Goal: Information Seeking & Learning: Learn about a topic

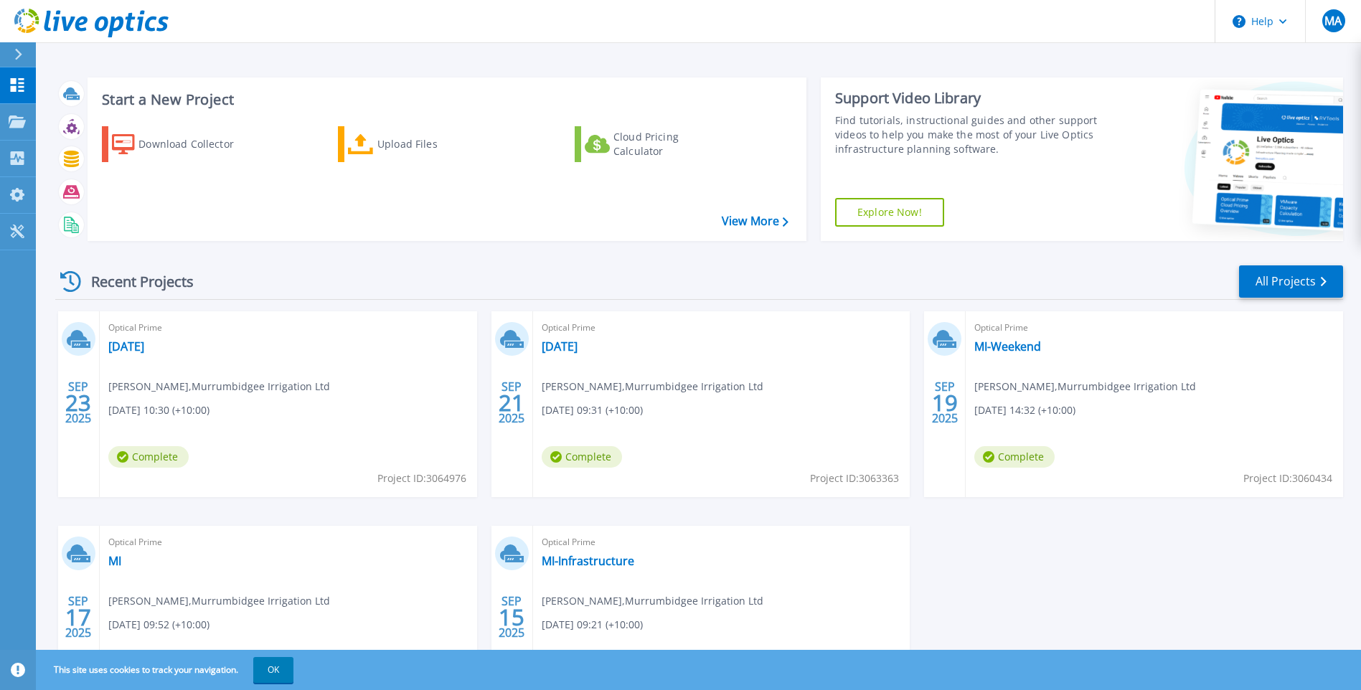
scroll to position [105, 0]
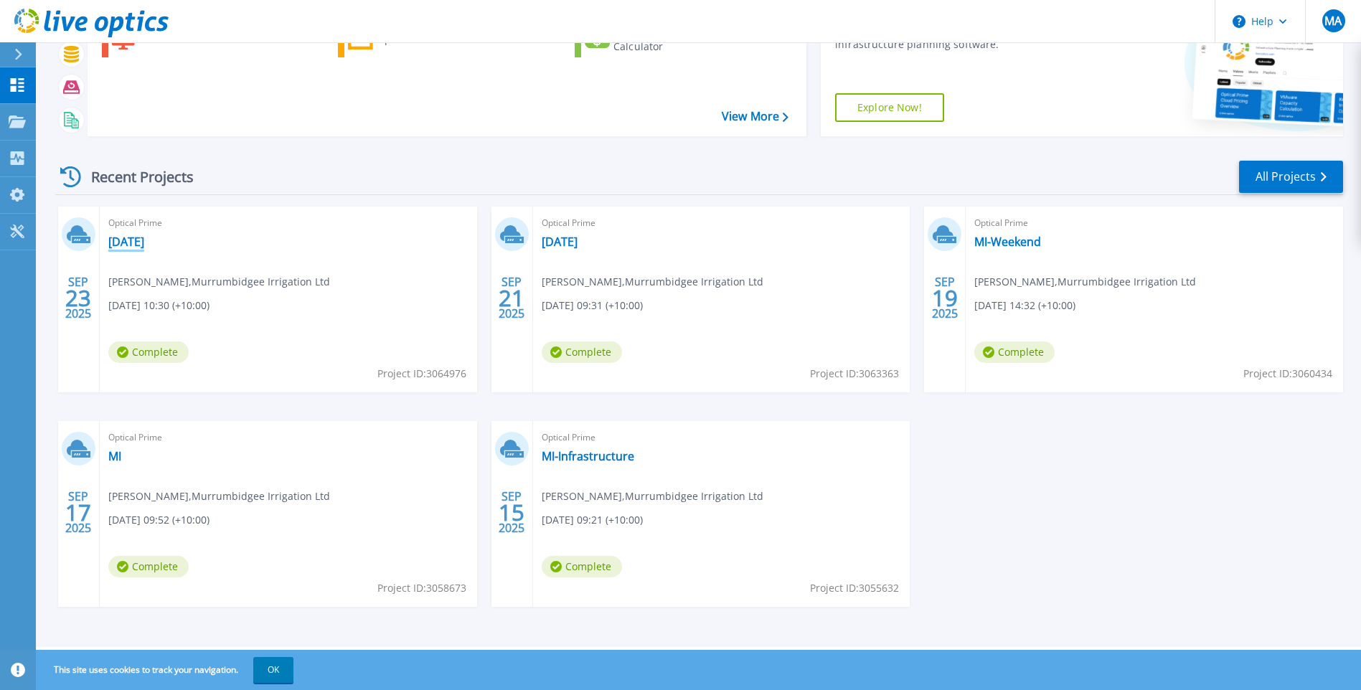
click at [136, 243] on link "23-09-25" at bounding box center [126, 242] width 36 height 14
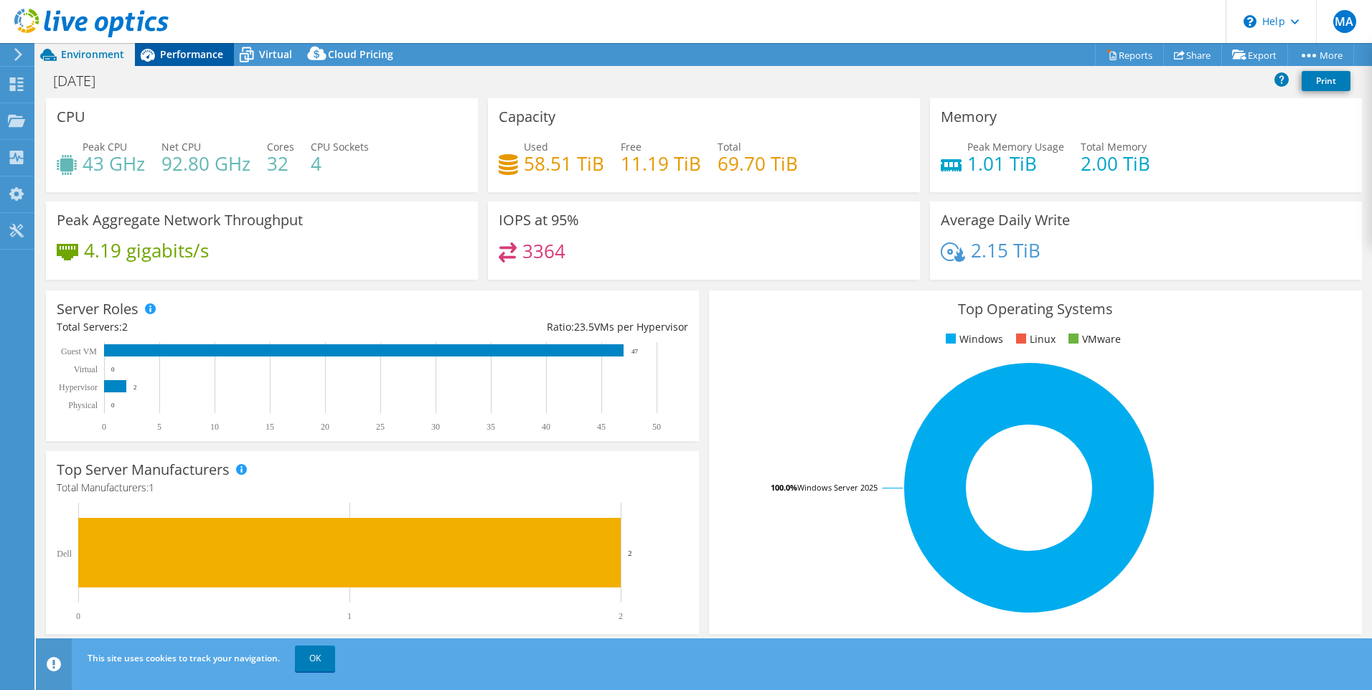
click at [182, 61] on div "Performance" at bounding box center [184, 54] width 99 height 23
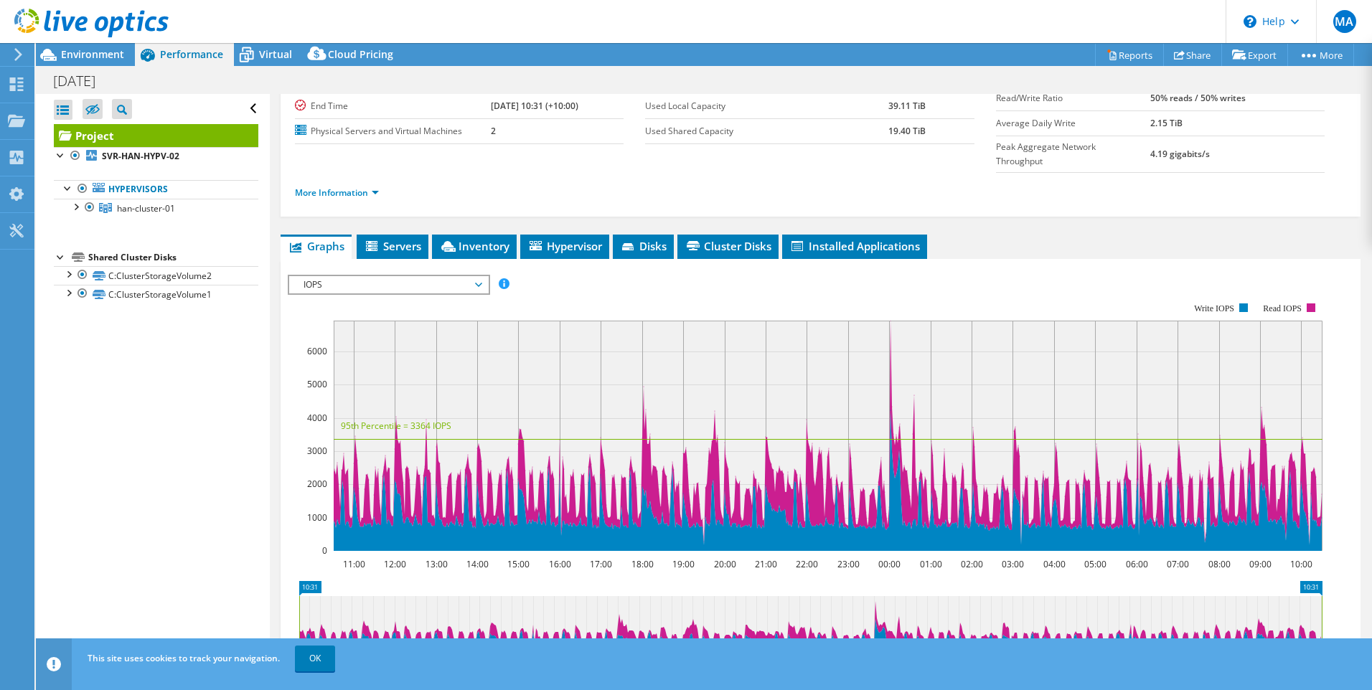
scroll to position [72, 0]
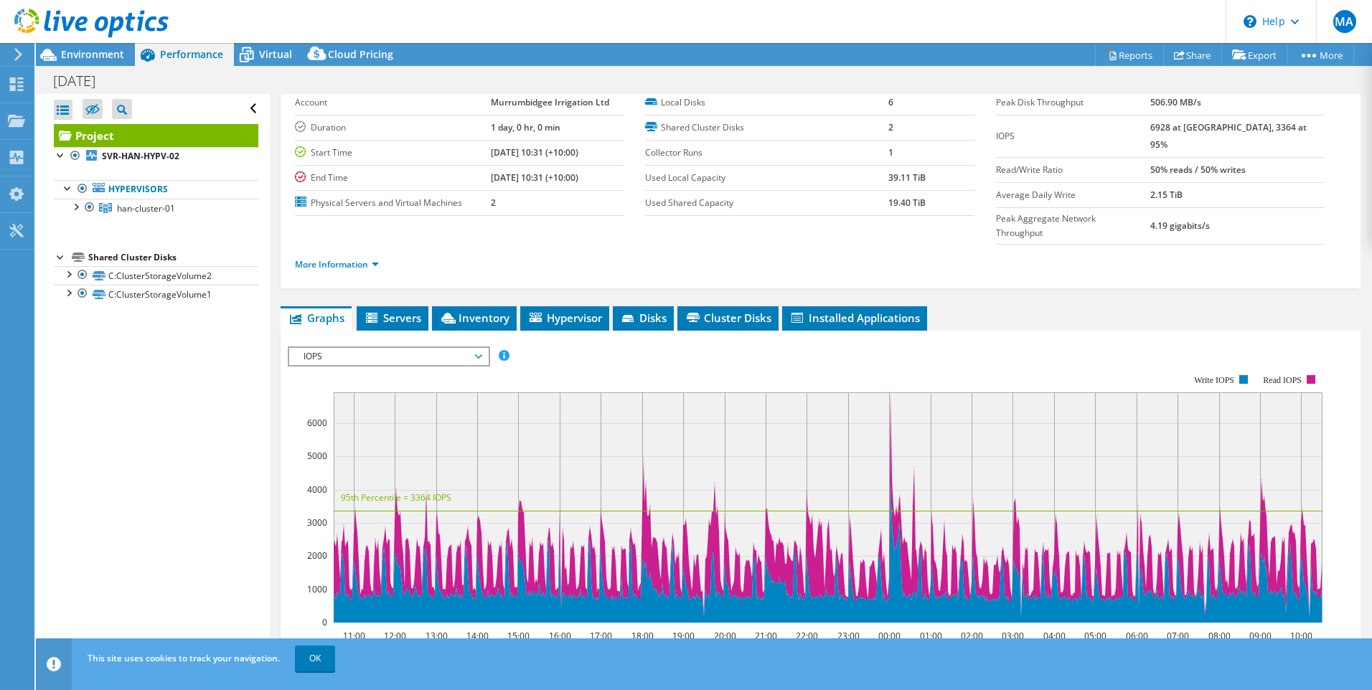
click at [481, 354] on icon at bounding box center [478, 356] width 7 height 4
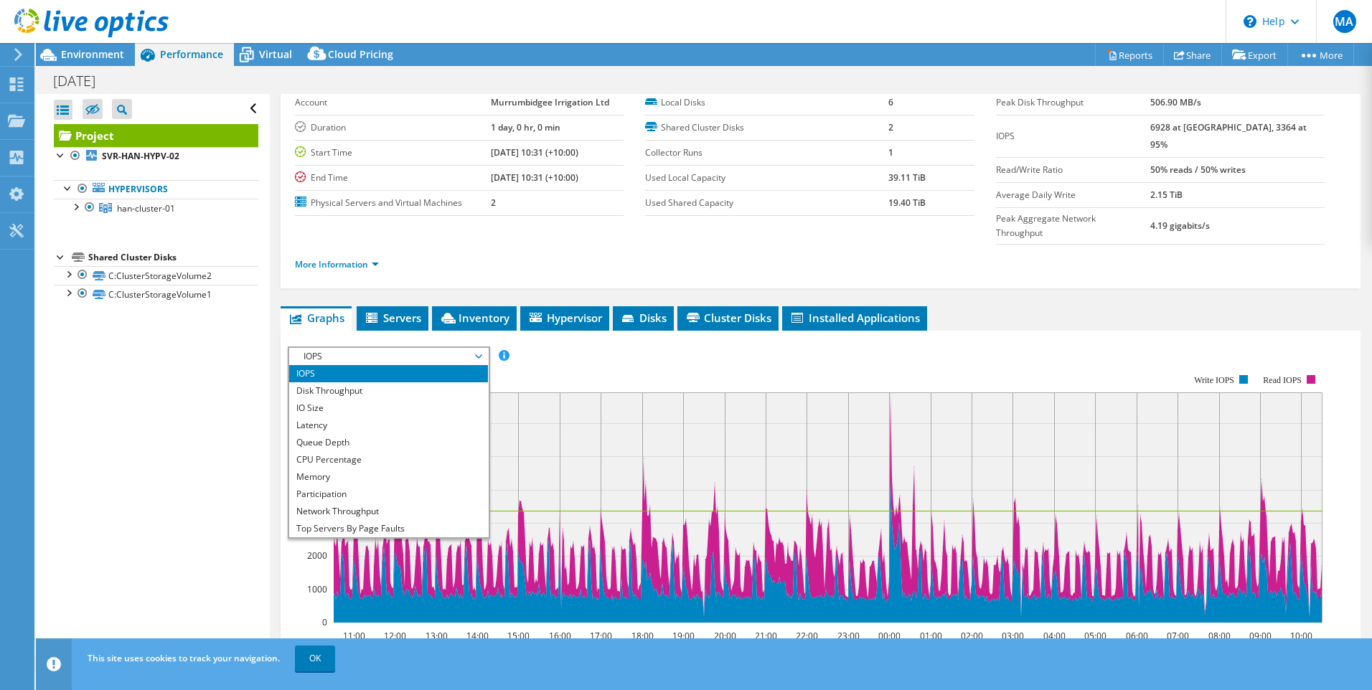
click at [470, 262] on div "Project Details Prepared for: Mohammad Alam, mohammad.alam@mirrigation.com.au A…" at bounding box center [820, 478] width 1101 height 913
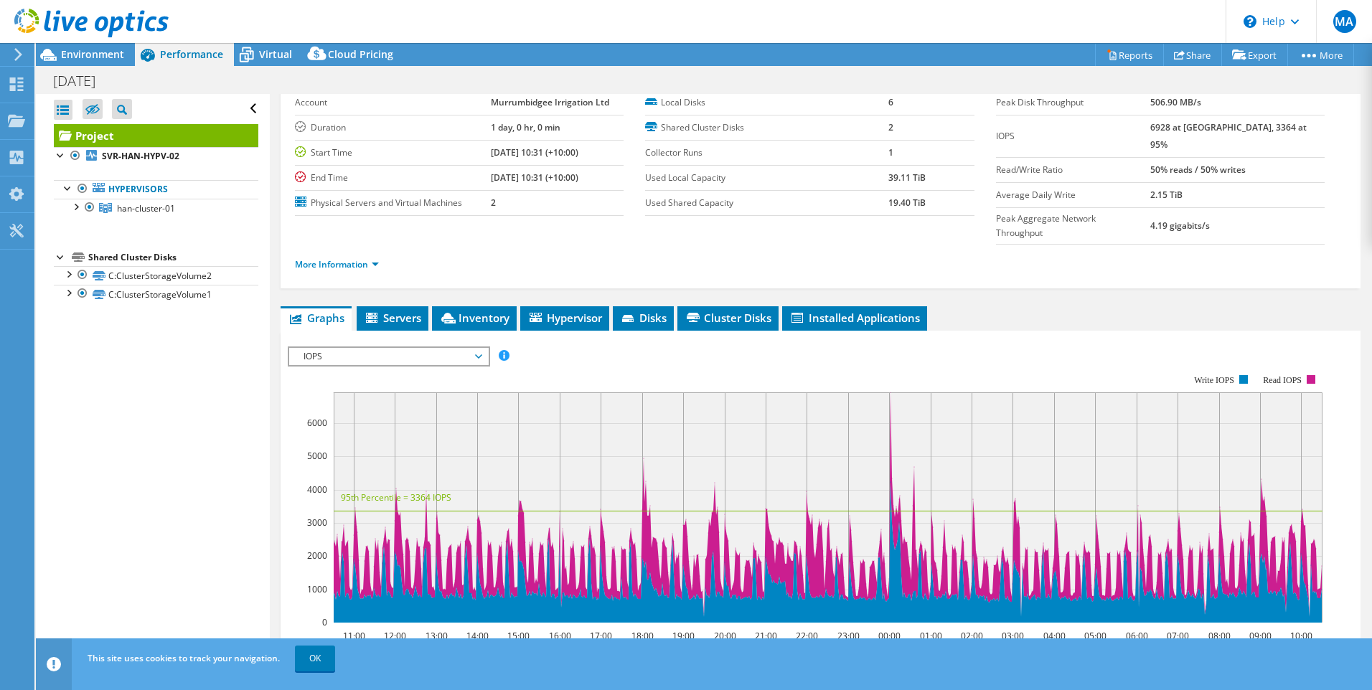
click at [15, 54] on icon at bounding box center [18, 54] width 11 height 13
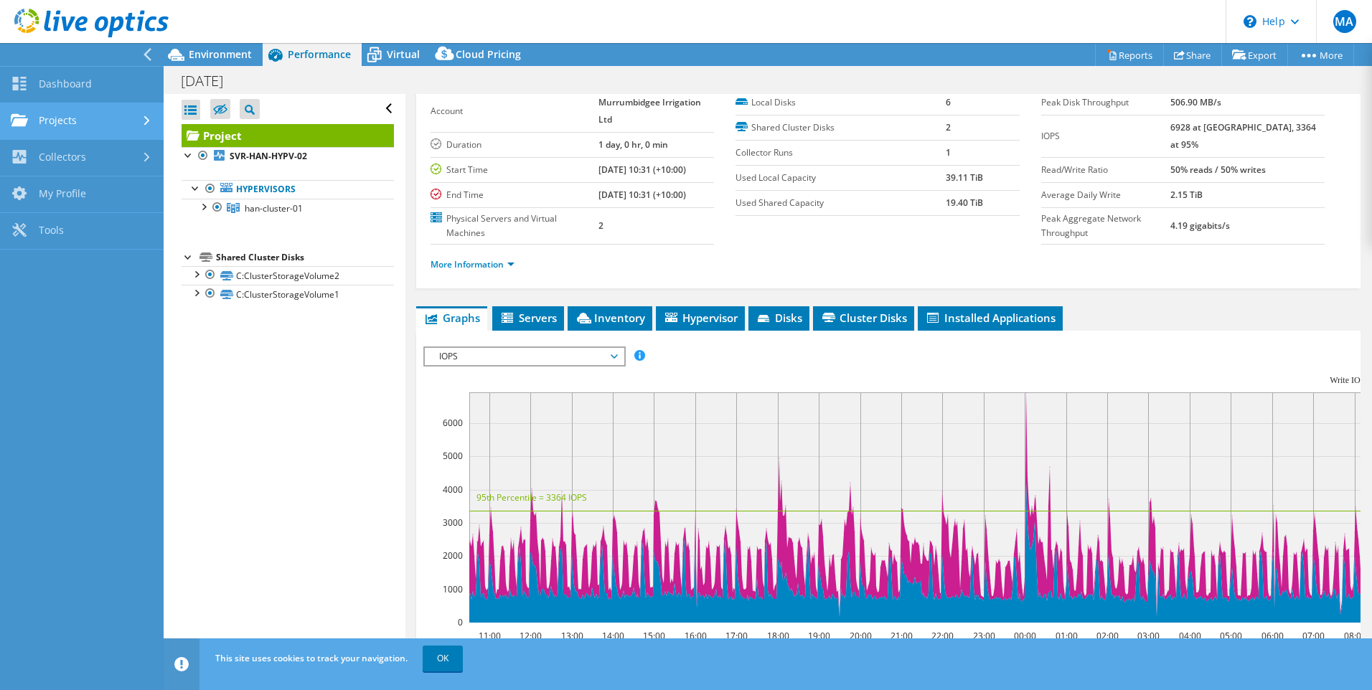
click at [64, 122] on link "Projects" at bounding box center [82, 121] width 164 height 37
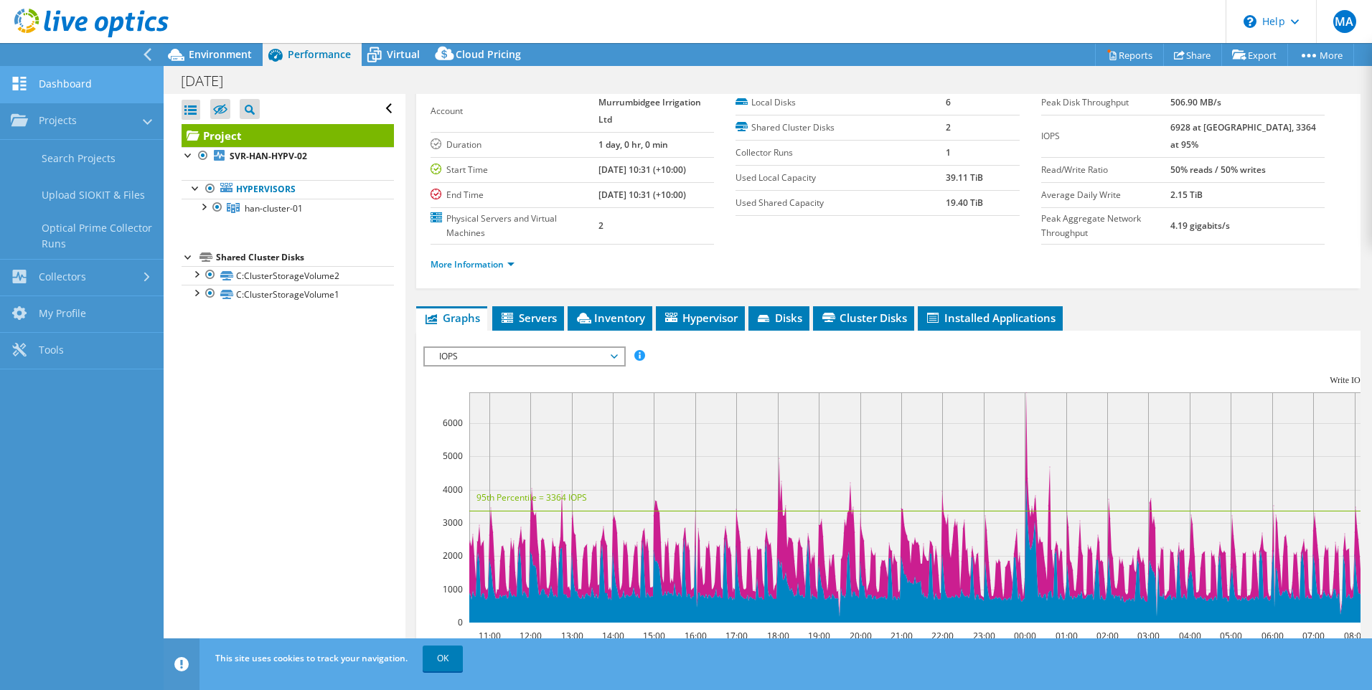
click at [66, 83] on link "Dashboard" at bounding box center [82, 85] width 164 height 37
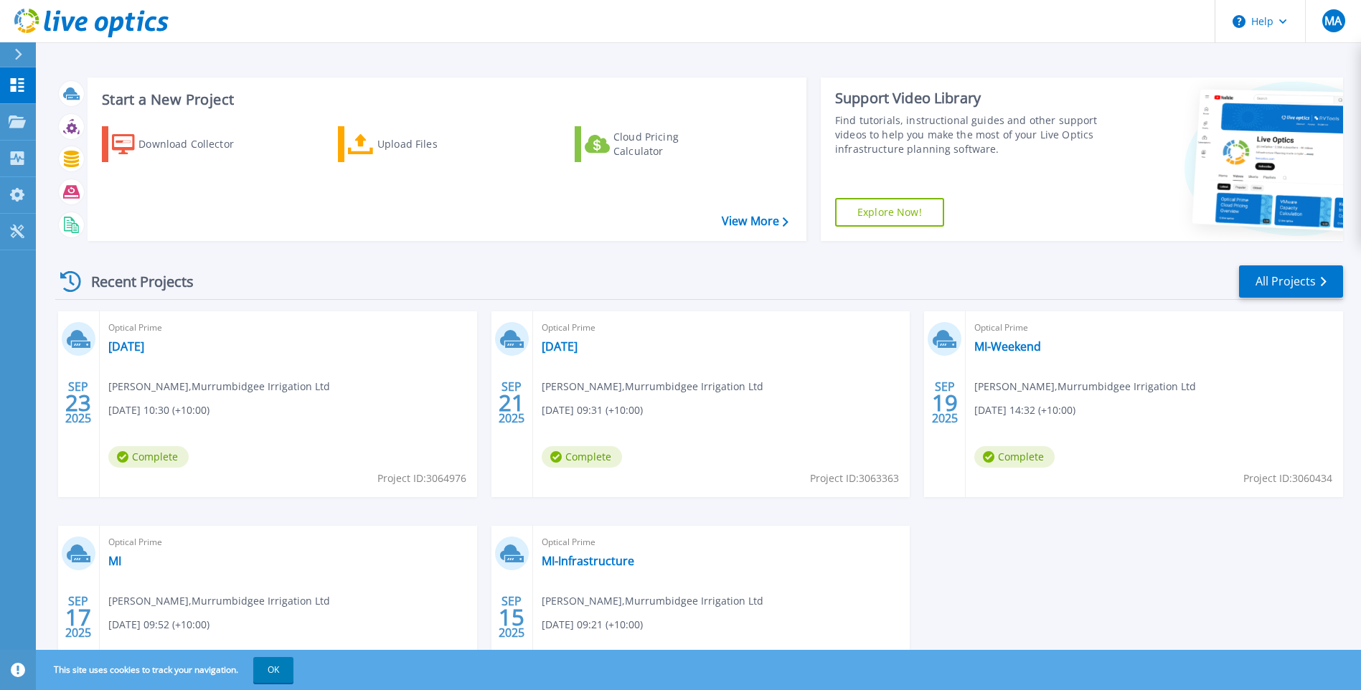
scroll to position [72, 0]
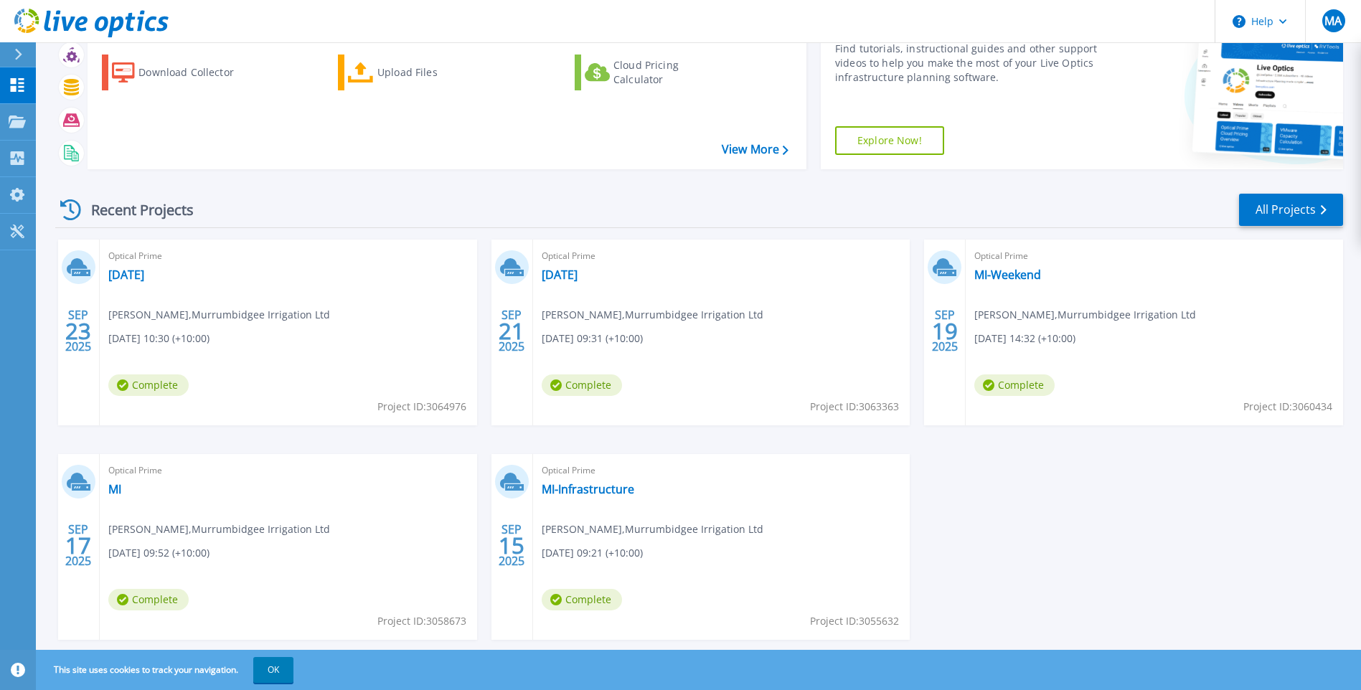
click at [644, 326] on div "Optical Prime 22-9-25 Mohammad Alam , Murrumbidgee Irrigation Ltd 09/22/2025, 0…" at bounding box center [721, 333] width 377 height 186
click at [548, 276] on link "[DATE]" at bounding box center [560, 275] width 36 height 14
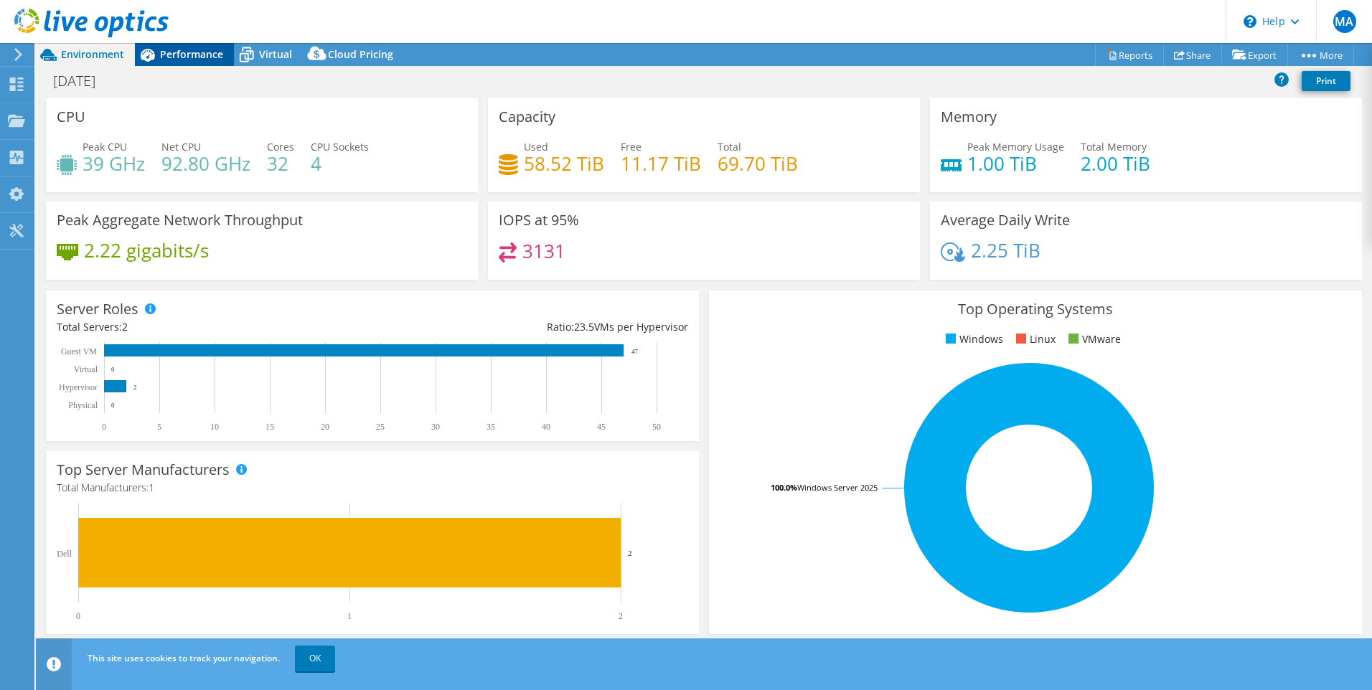
click at [191, 55] on span "Performance" at bounding box center [191, 54] width 63 height 14
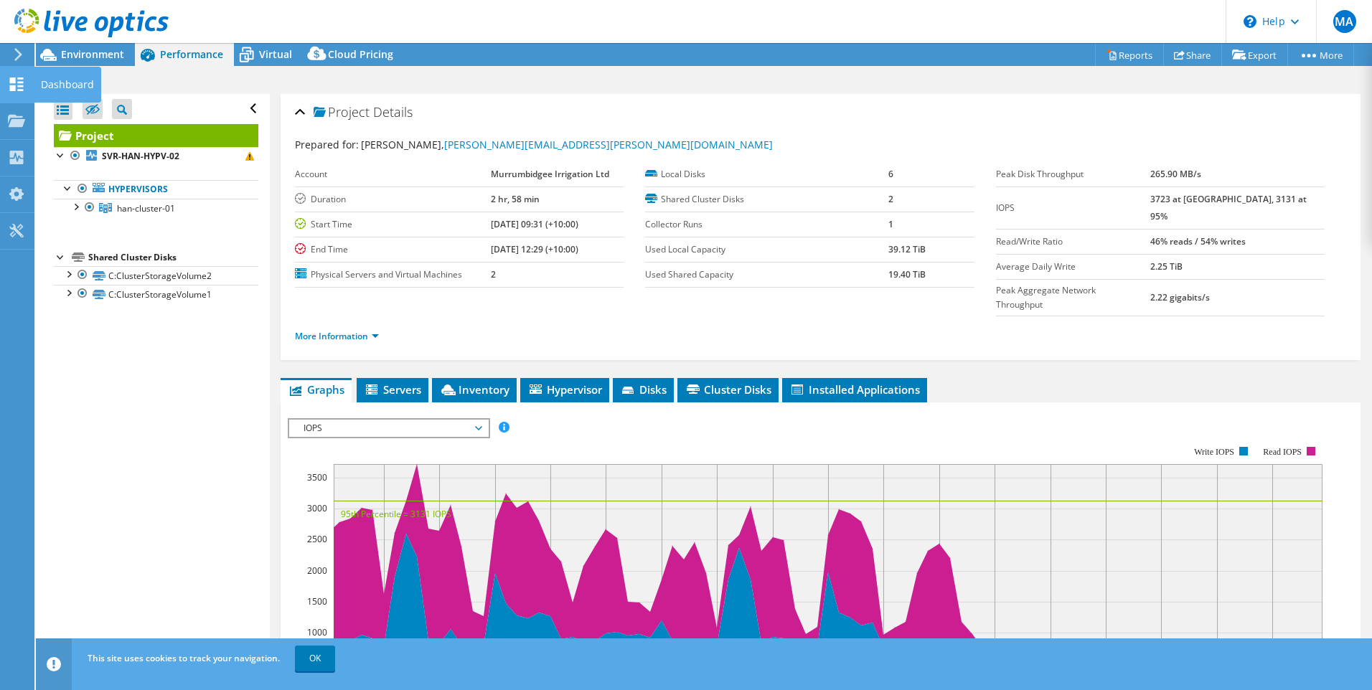
click at [14, 84] on icon at bounding box center [16, 84] width 17 height 14
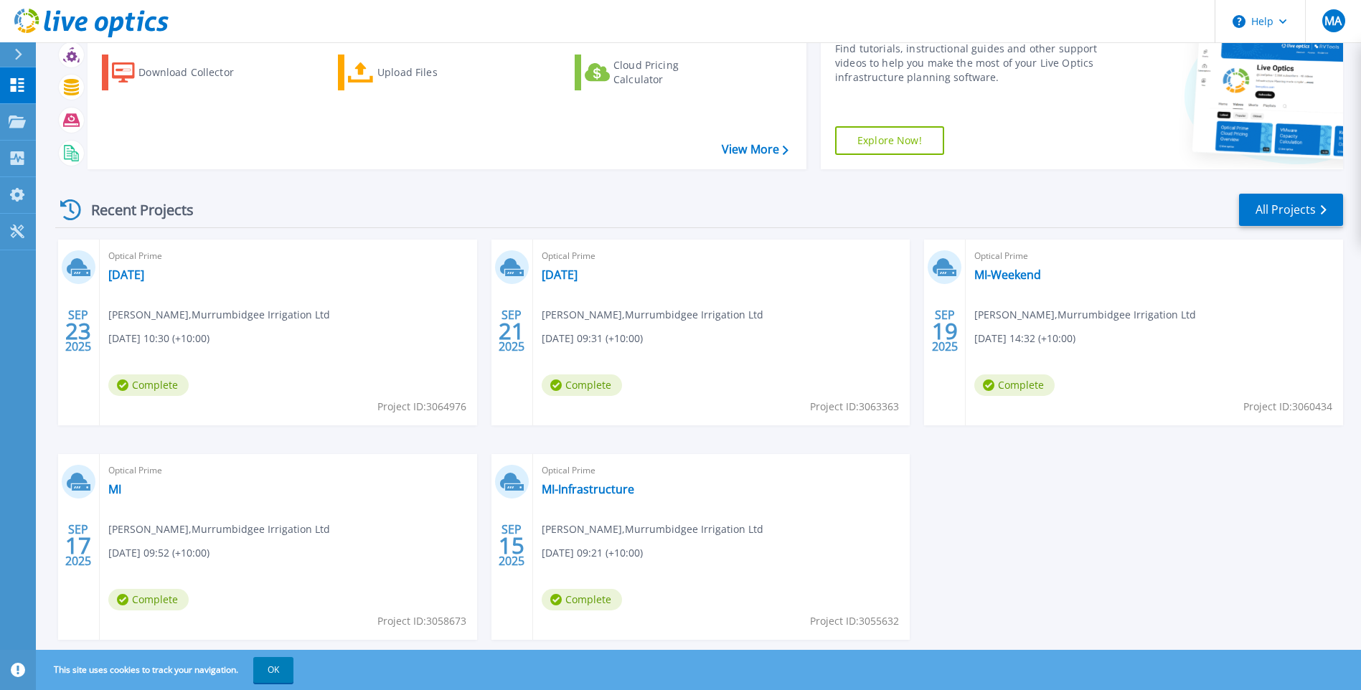
scroll to position [105, 0]
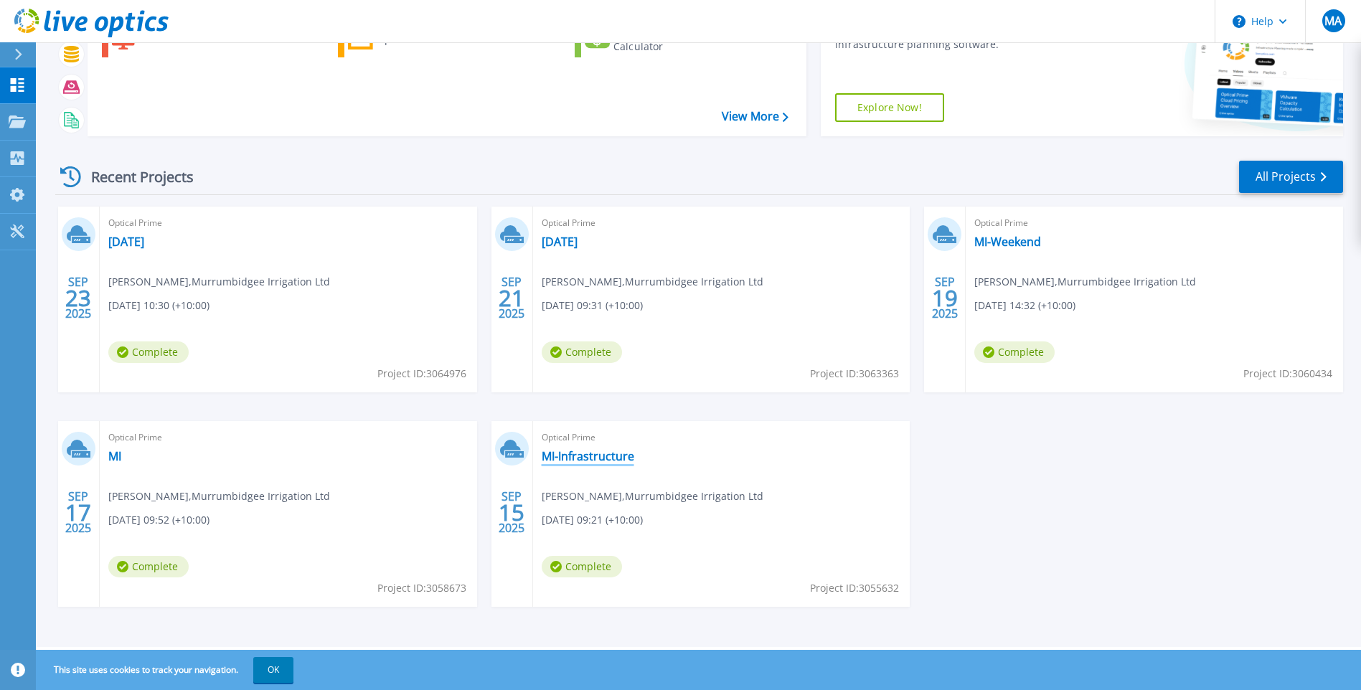
click at [604, 461] on link "MI-Infrastructure" at bounding box center [588, 456] width 93 height 14
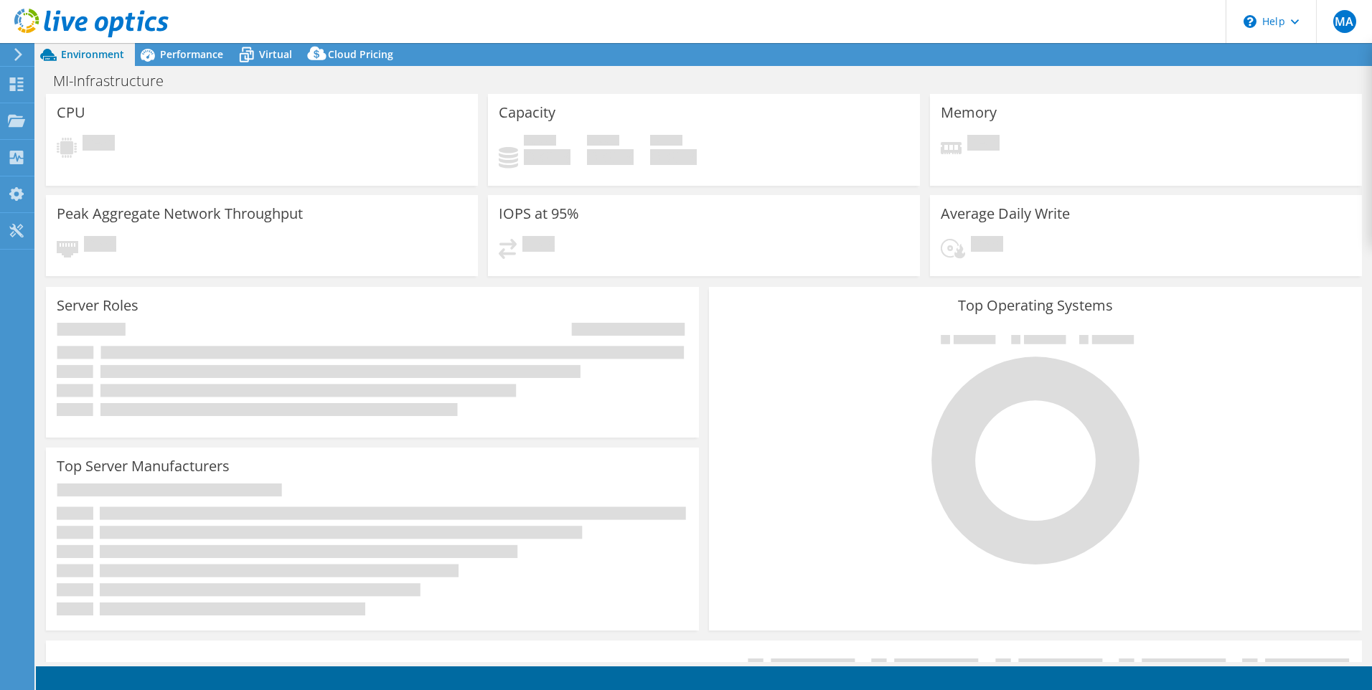
select select "USD"
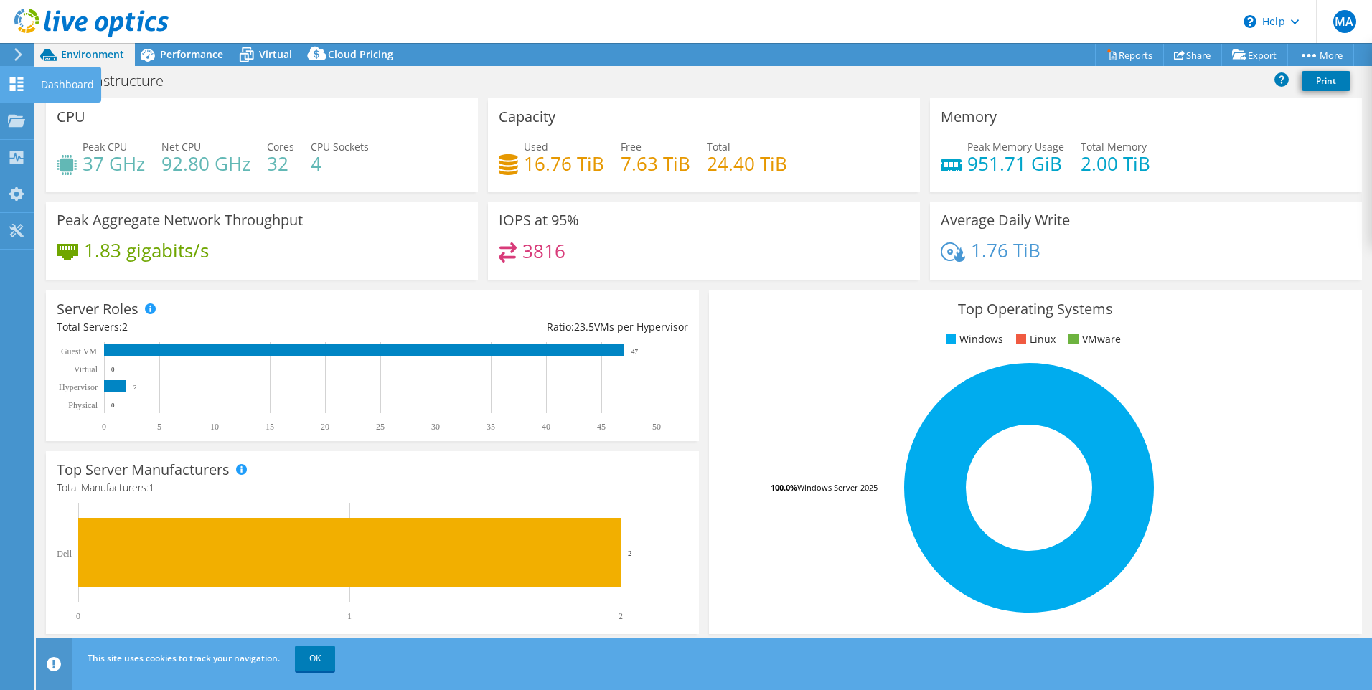
click at [16, 85] on icon at bounding box center [16, 84] width 17 height 14
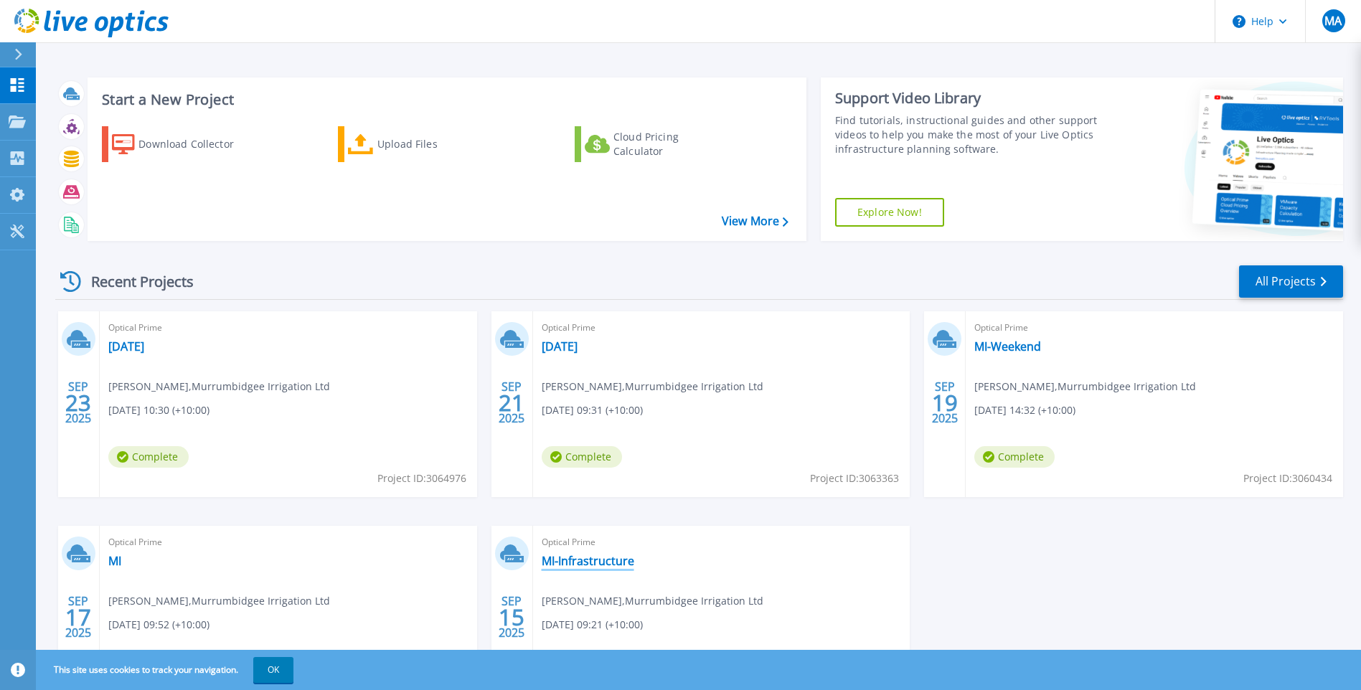
click at [583, 557] on link "MI-Infrastructure" at bounding box center [588, 561] width 93 height 14
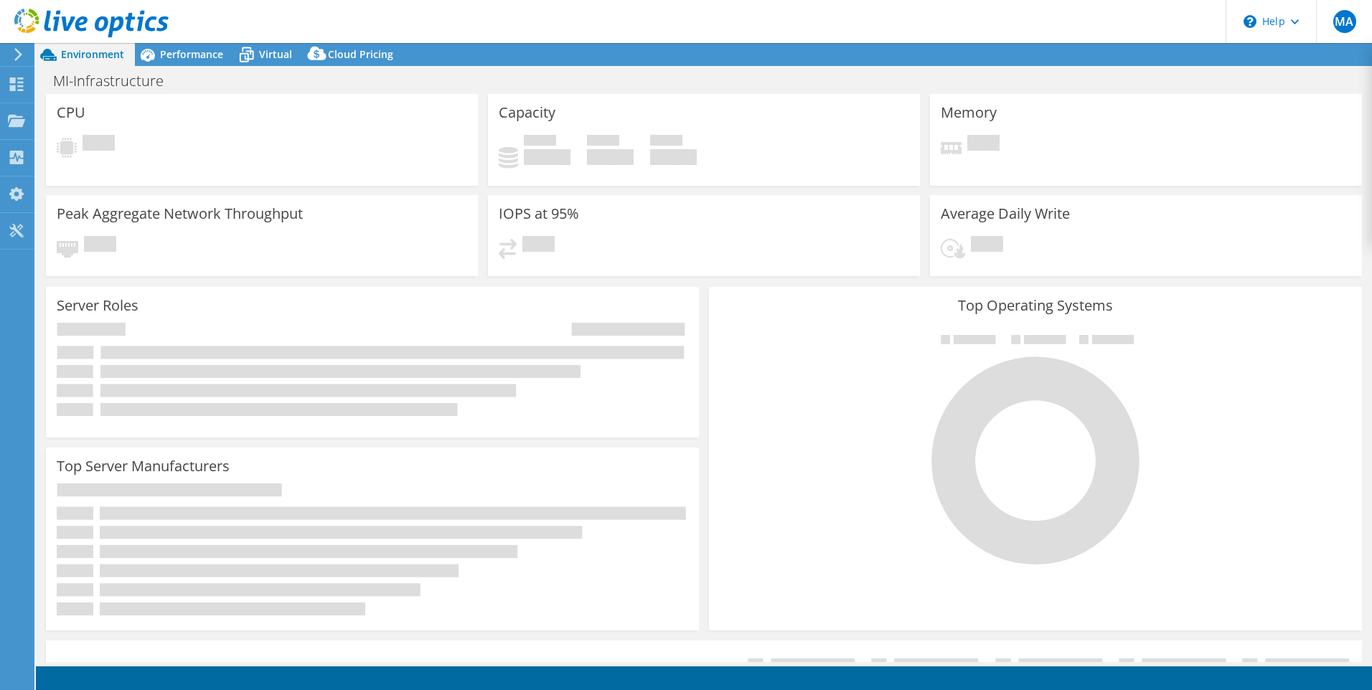
select select "USD"
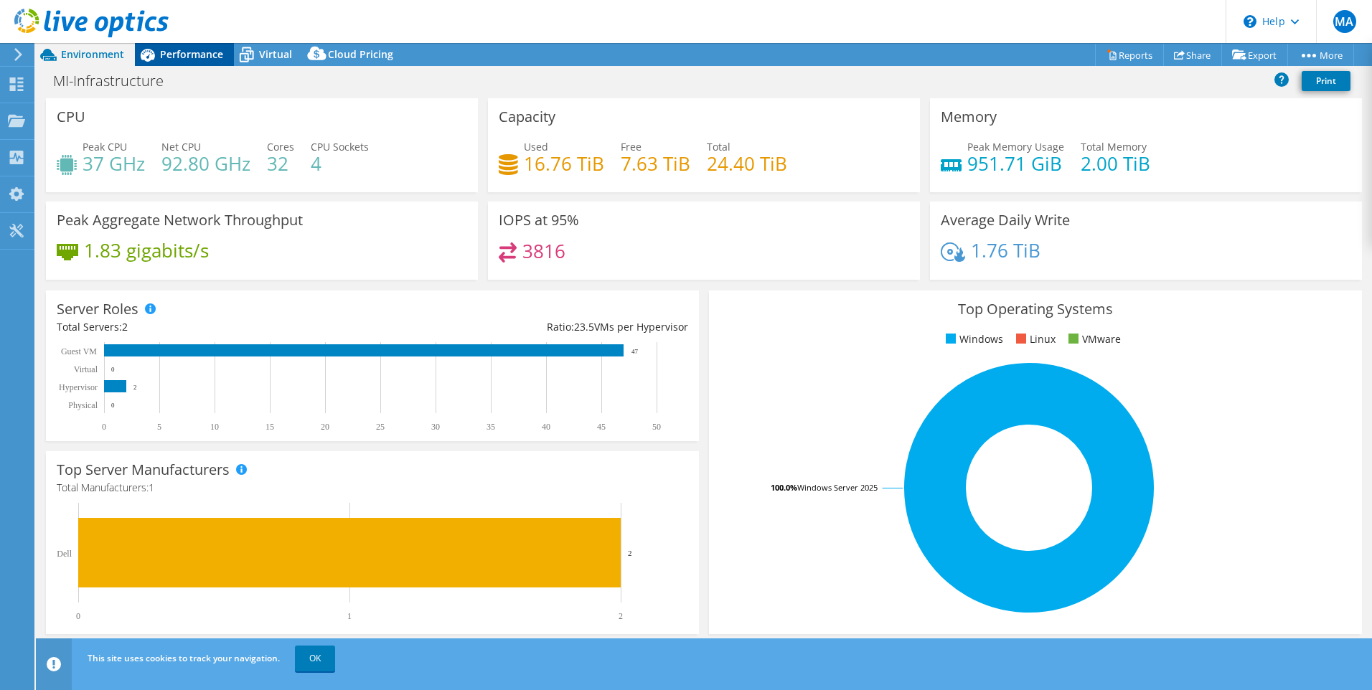
click at [169, 55] on span "Performance" at bounding box center [191, 54] width 63 height 14
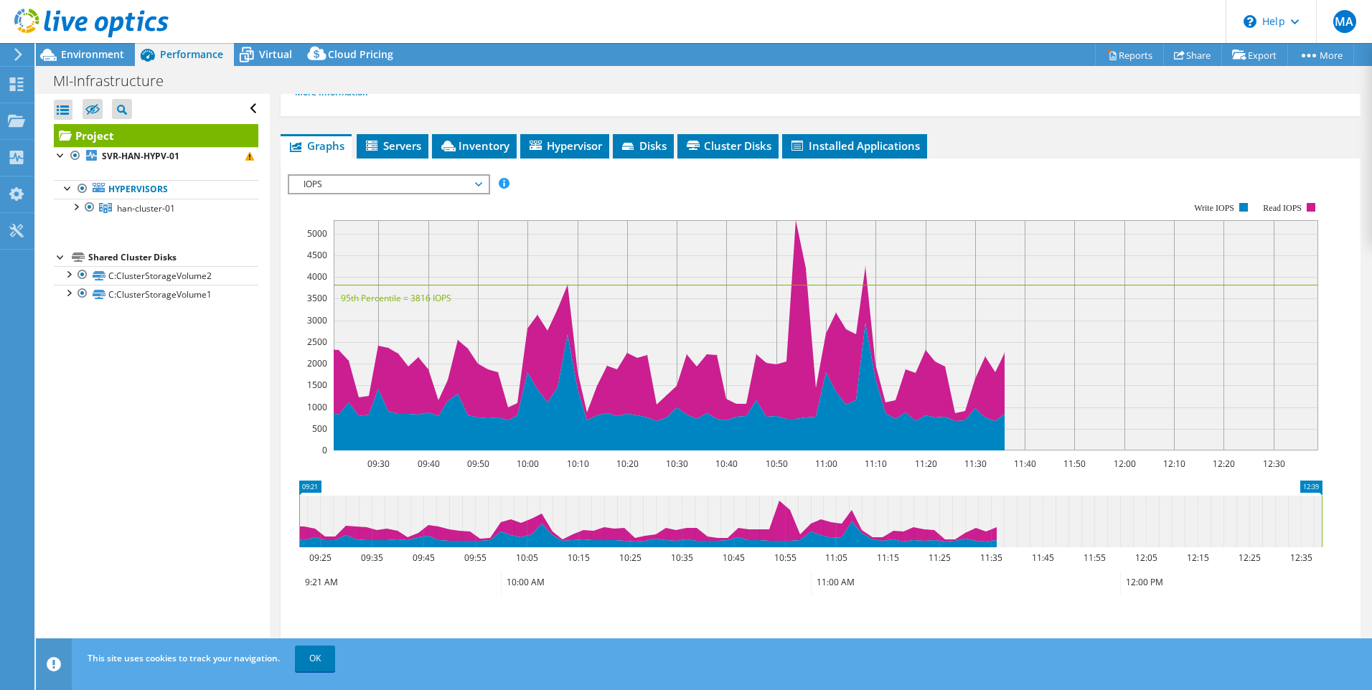
scroll to position [287, 0]
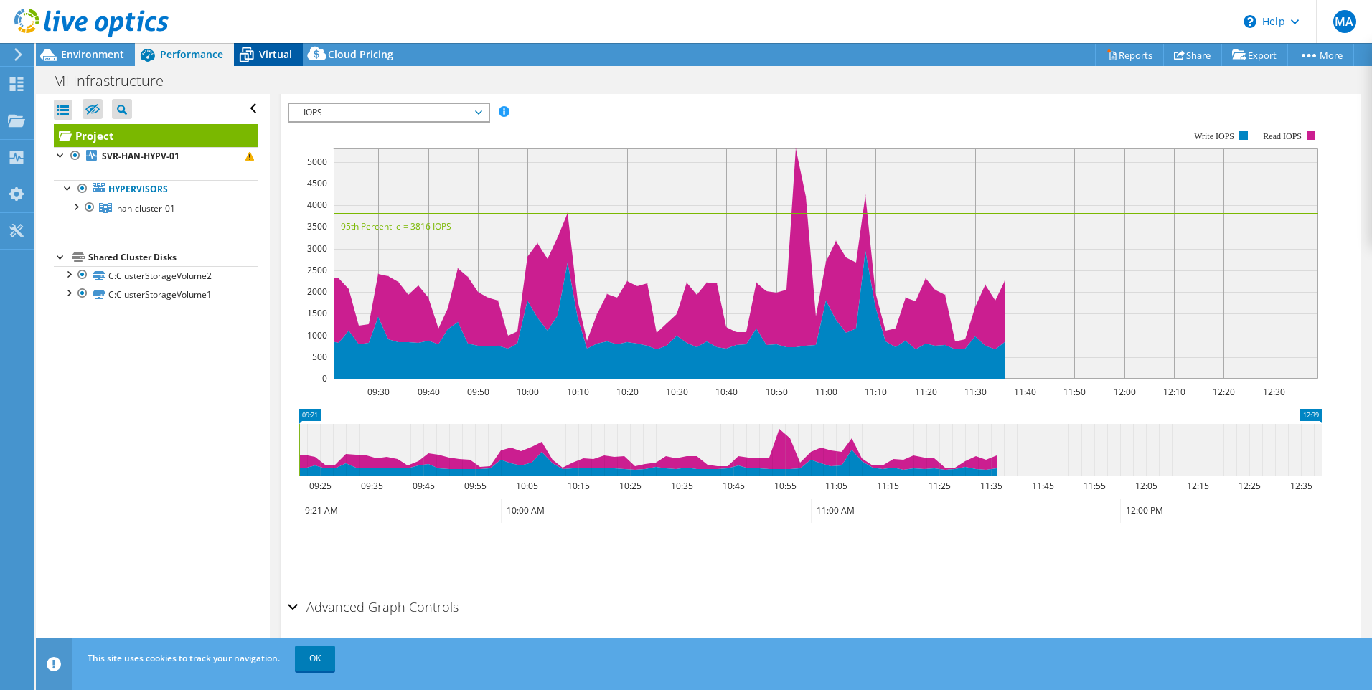
click at [276, 56] on span "Virtual" at bounding box center [275, 54] width 33 height 14
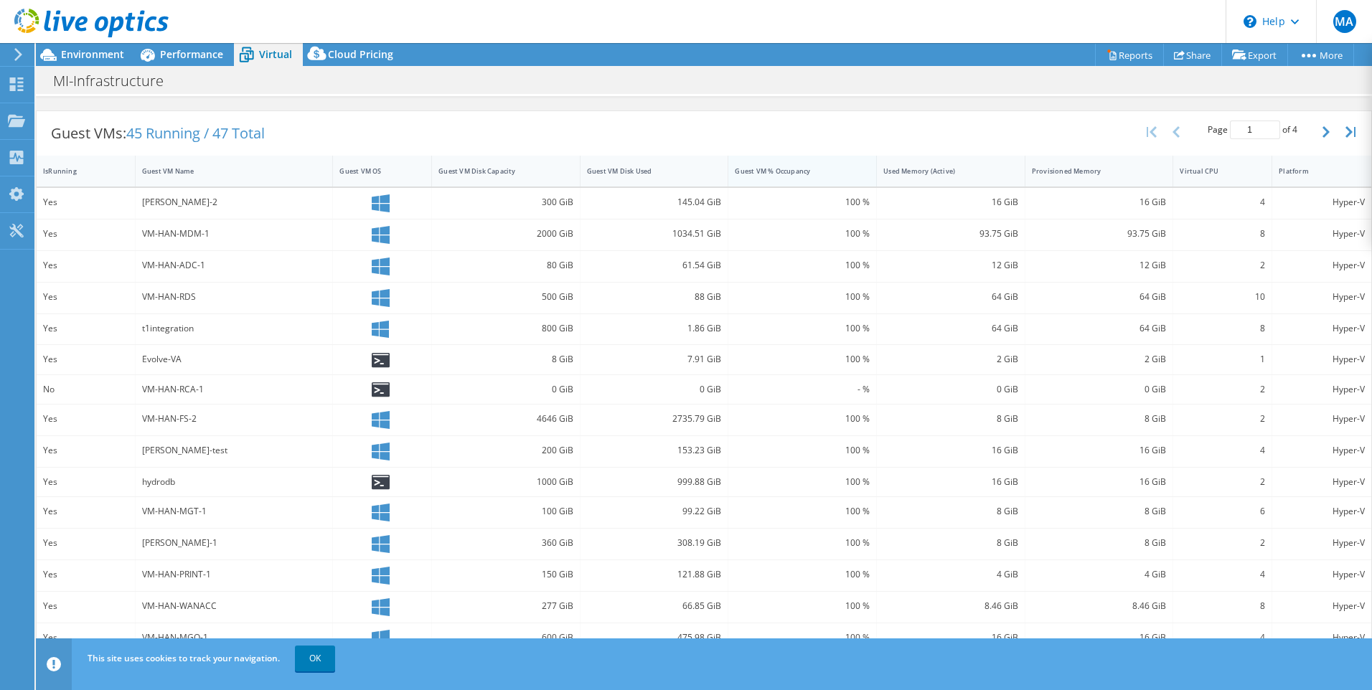
scroll to position [194, 0]
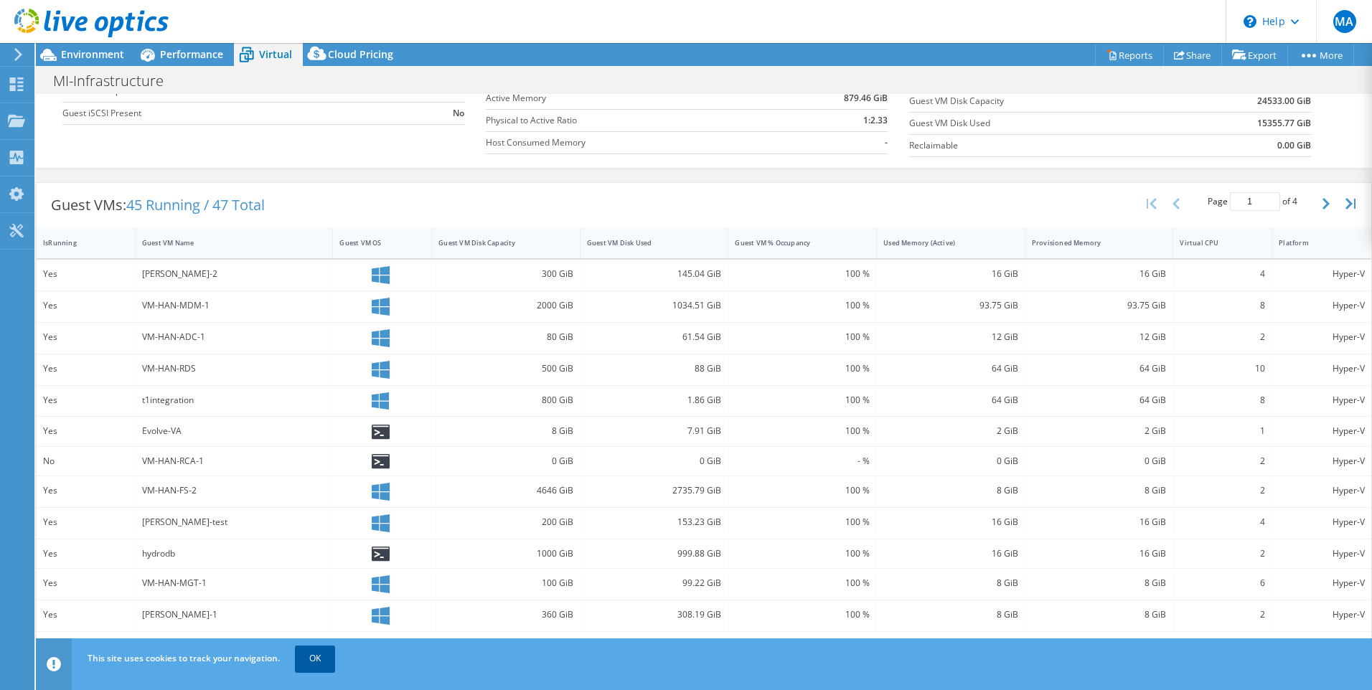
click at [313, 663] on link "OK" at bounding box center [315, 659] width 40 height 26
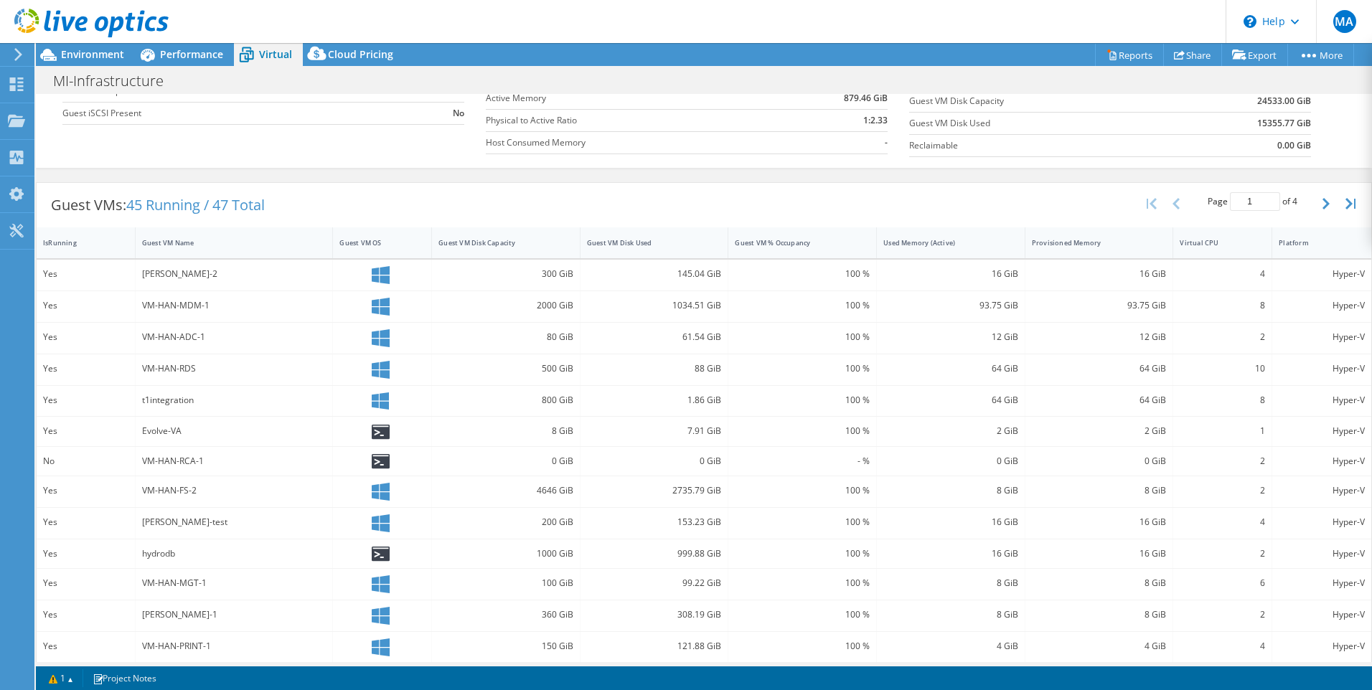
scroll to position [265, 0]
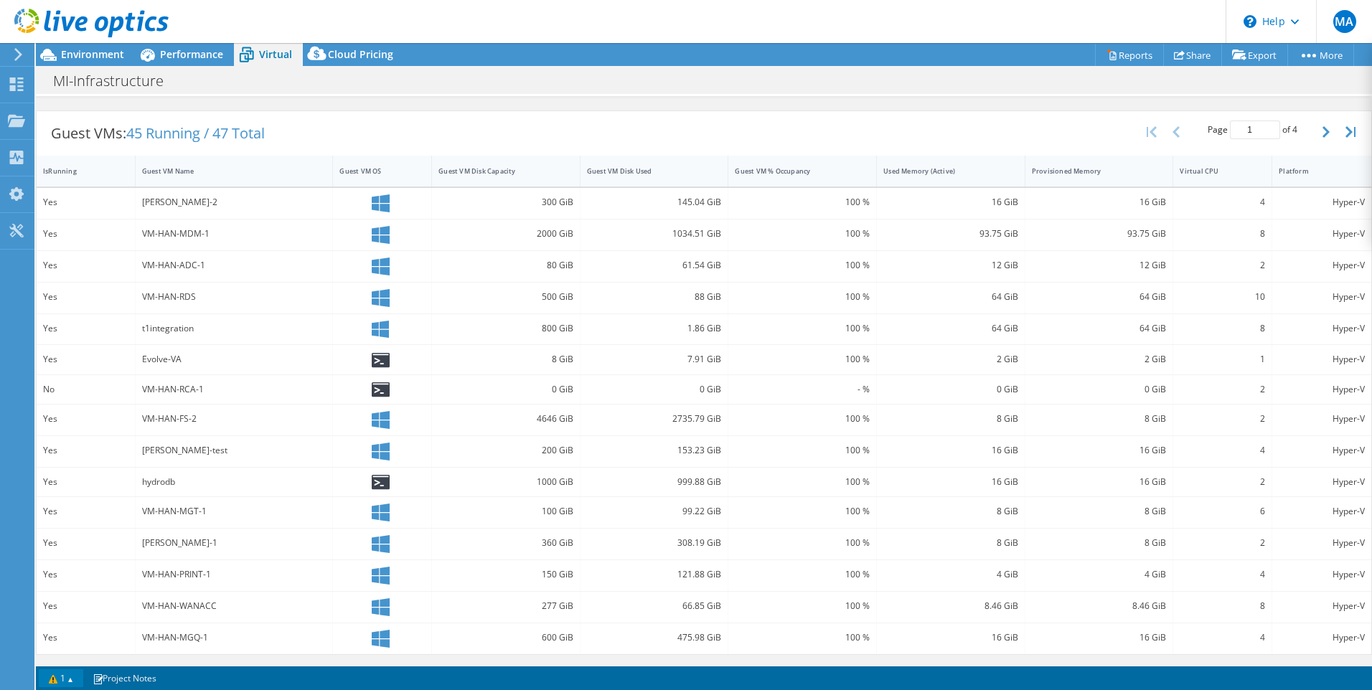
click at [61, 680] on link "1" at bounding box center [61, 678] width 44 height 18
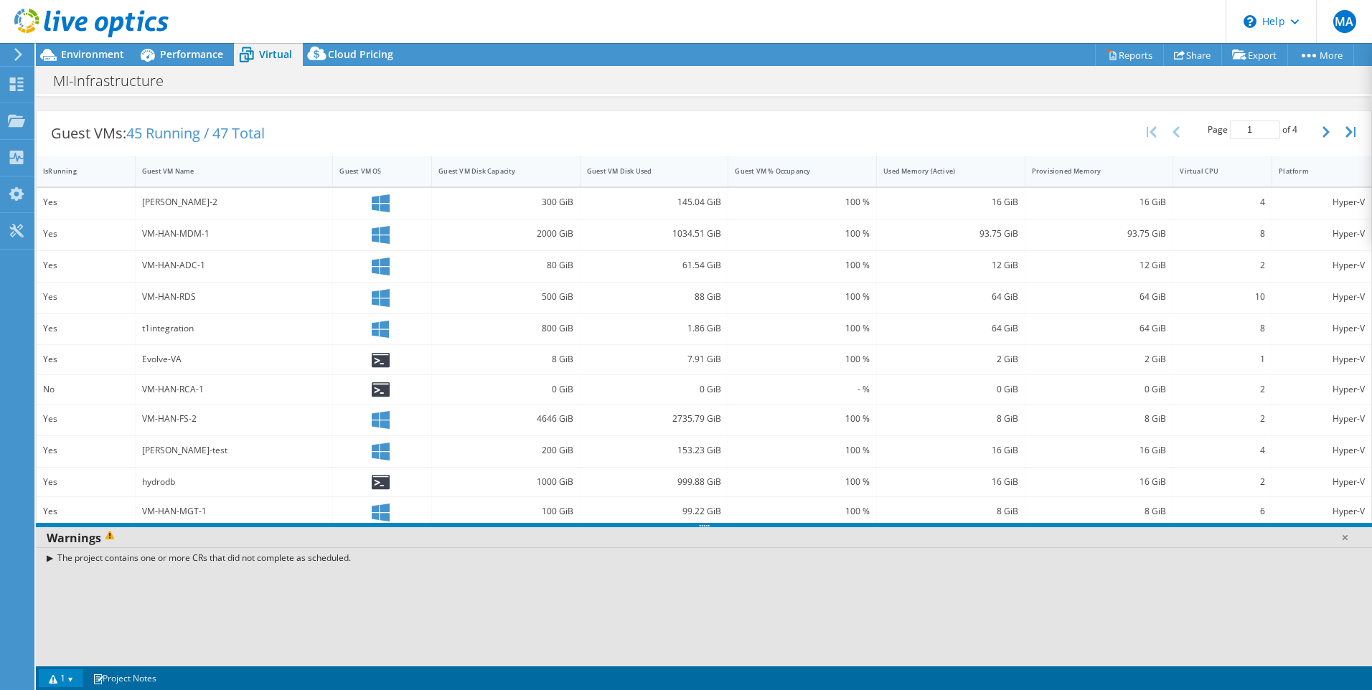
click at [61, 680] on link "1" at bounding box center [61, 678] width 44 height 18
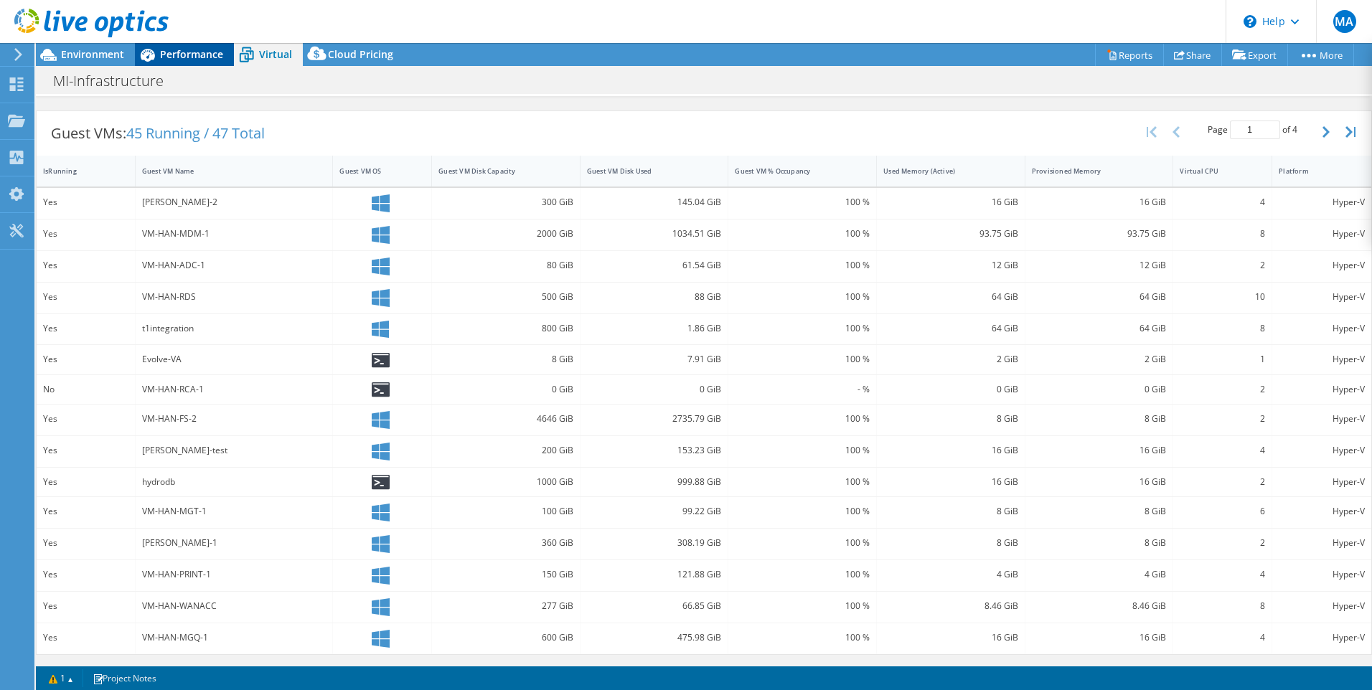
click at [224, 57] on div "Performance" at bounding box center [184, 54] width 99 height 23
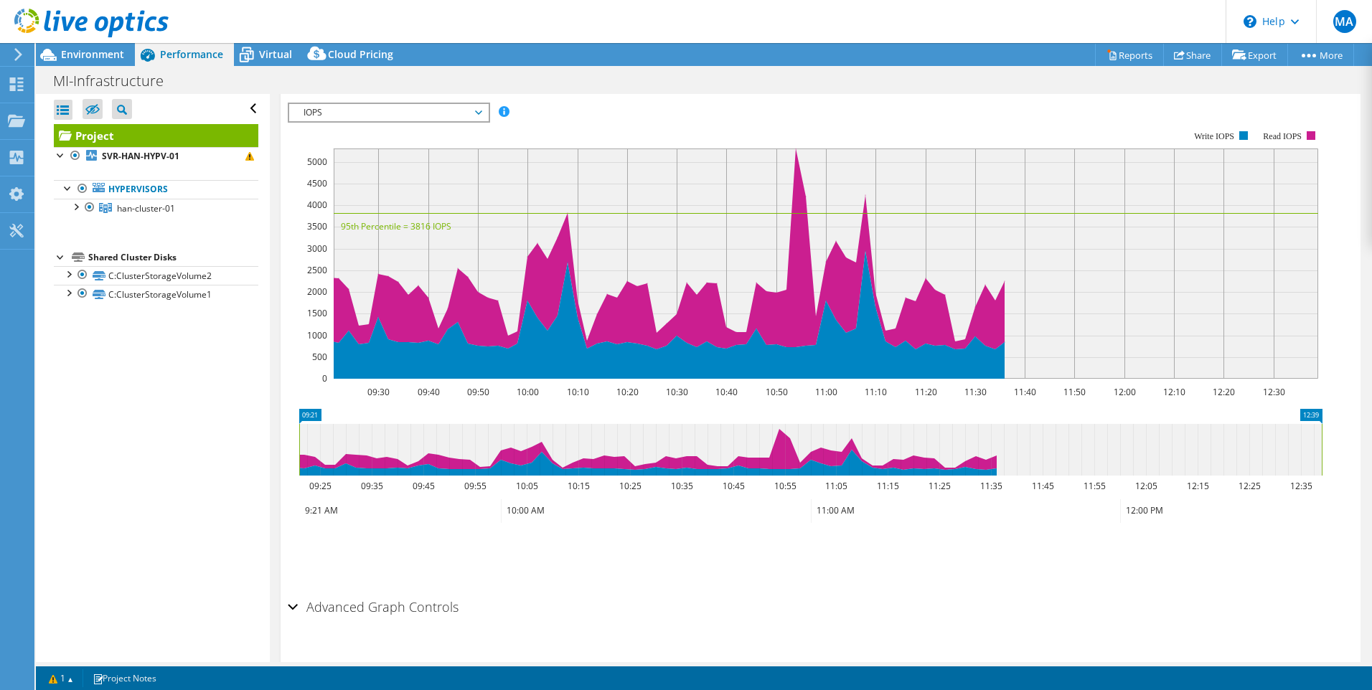
scroll to position [0, 0]
click at [245, 43] on icon at bounding box center [246, 54] width 25 height 25
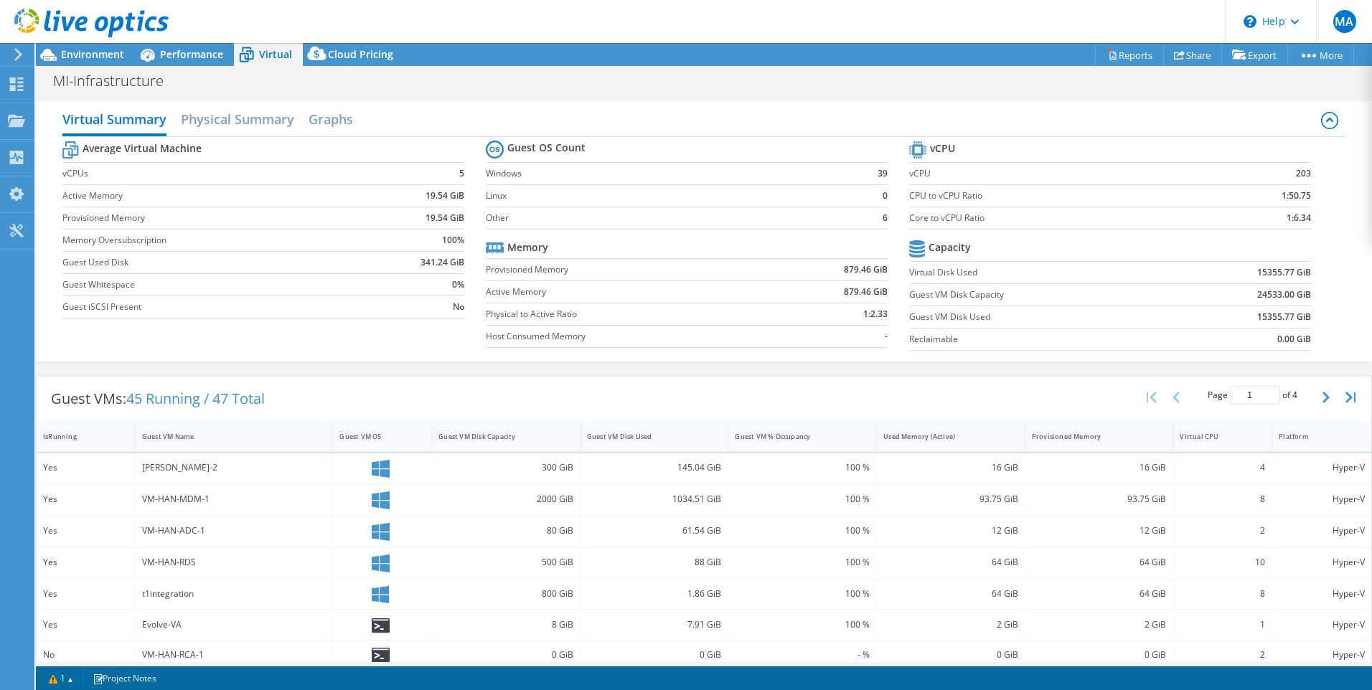
scroll to position [72, 0]
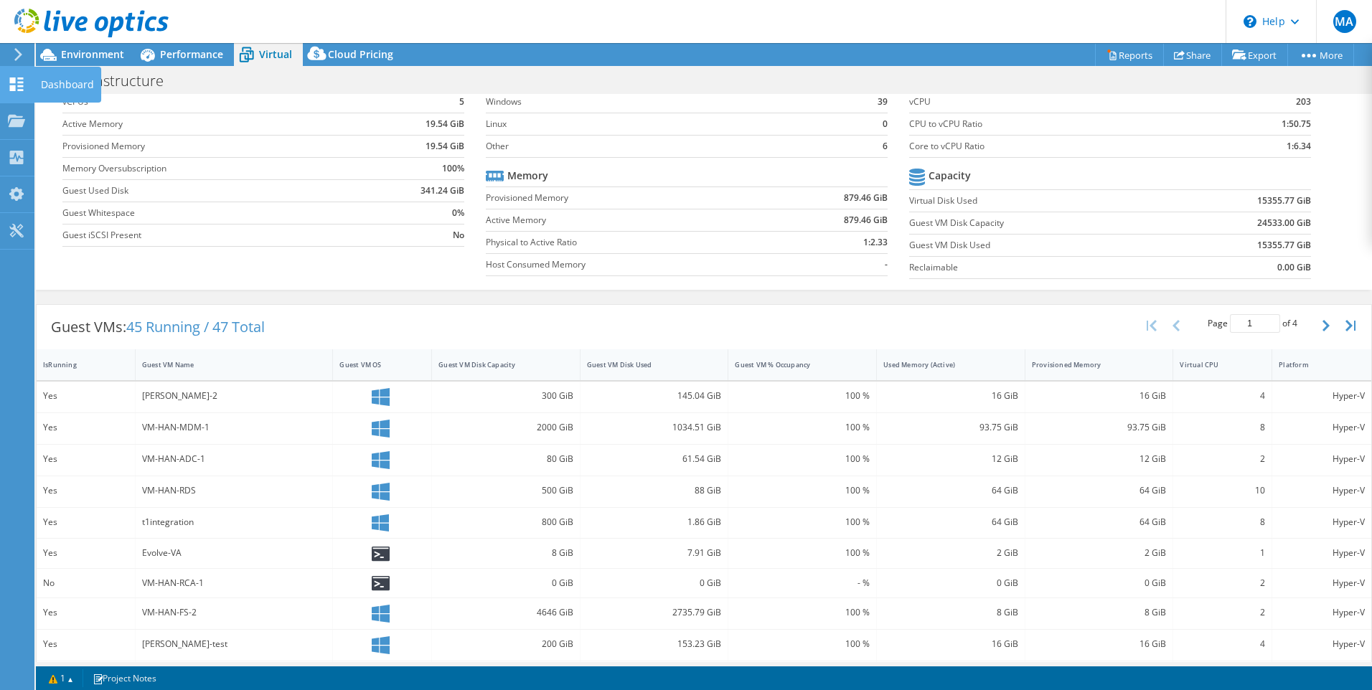
click at [21, 90] on use at bounding box center [17, 84] width 14 height 14
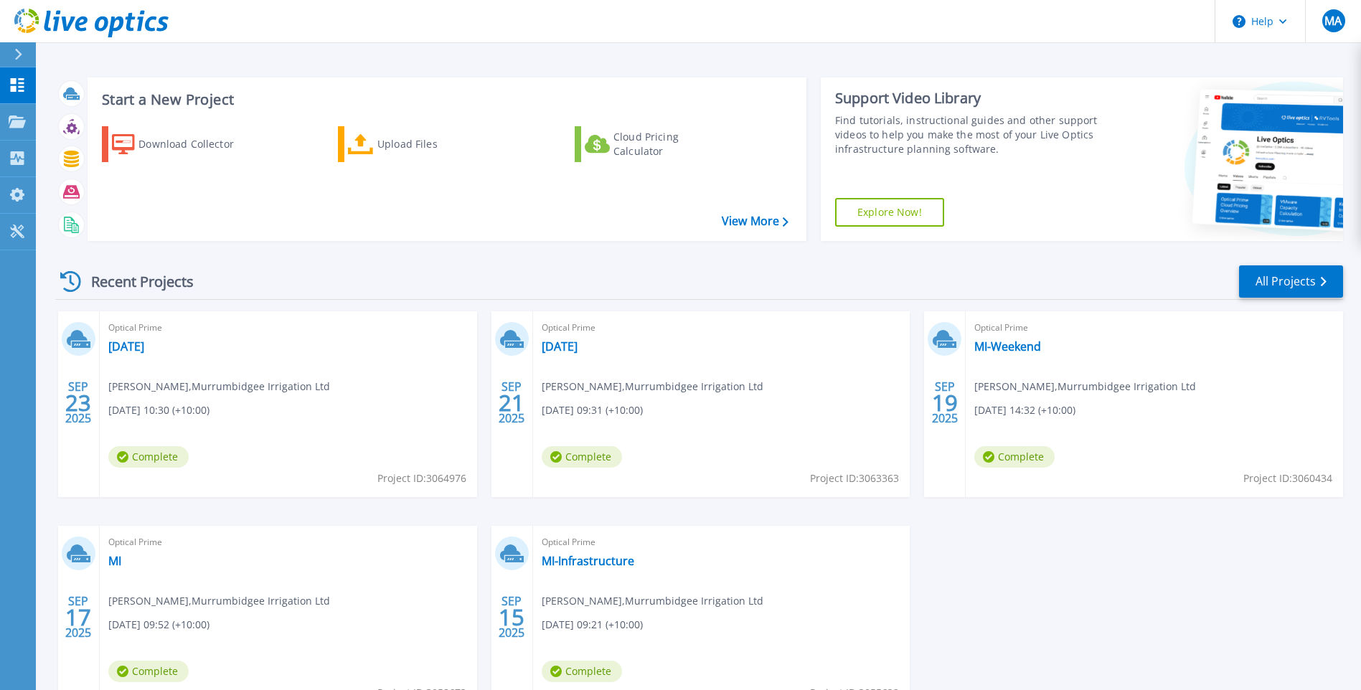
scroll to position [72, 0]
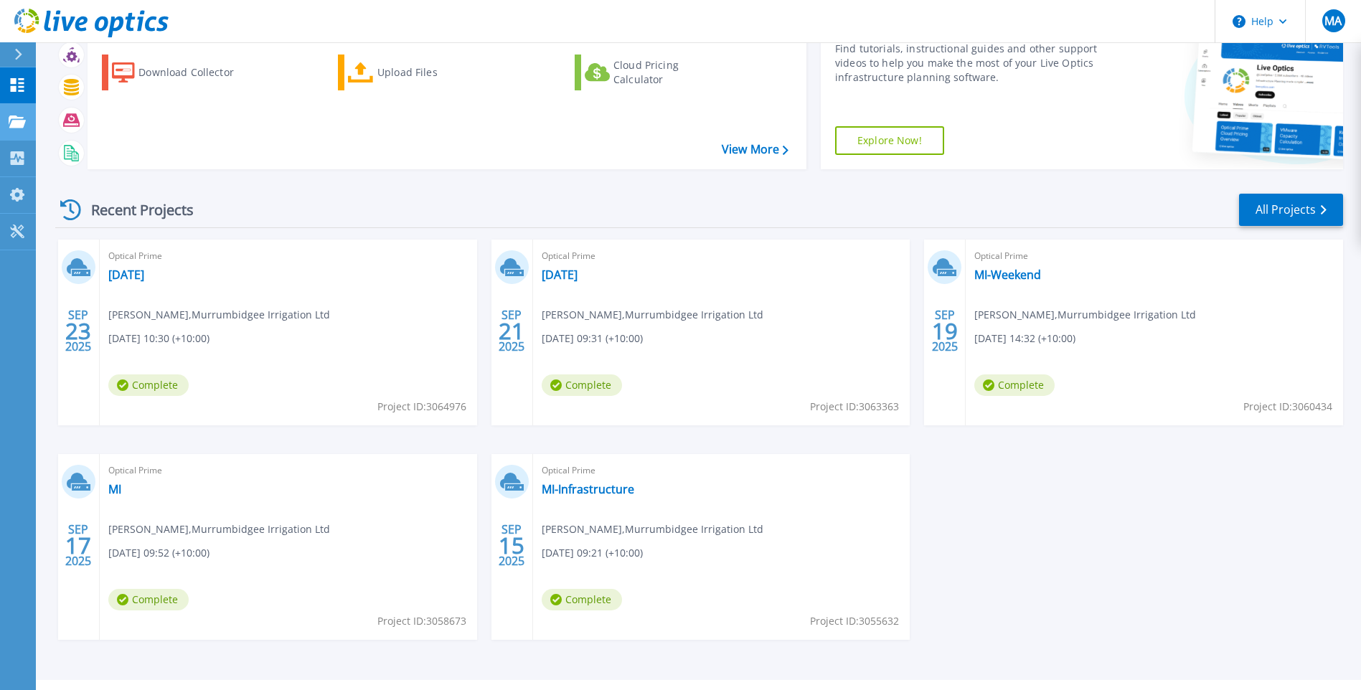
click at [14, 132] on link "Projects Projects" at bounding box center [18, 122] width 36 height 37
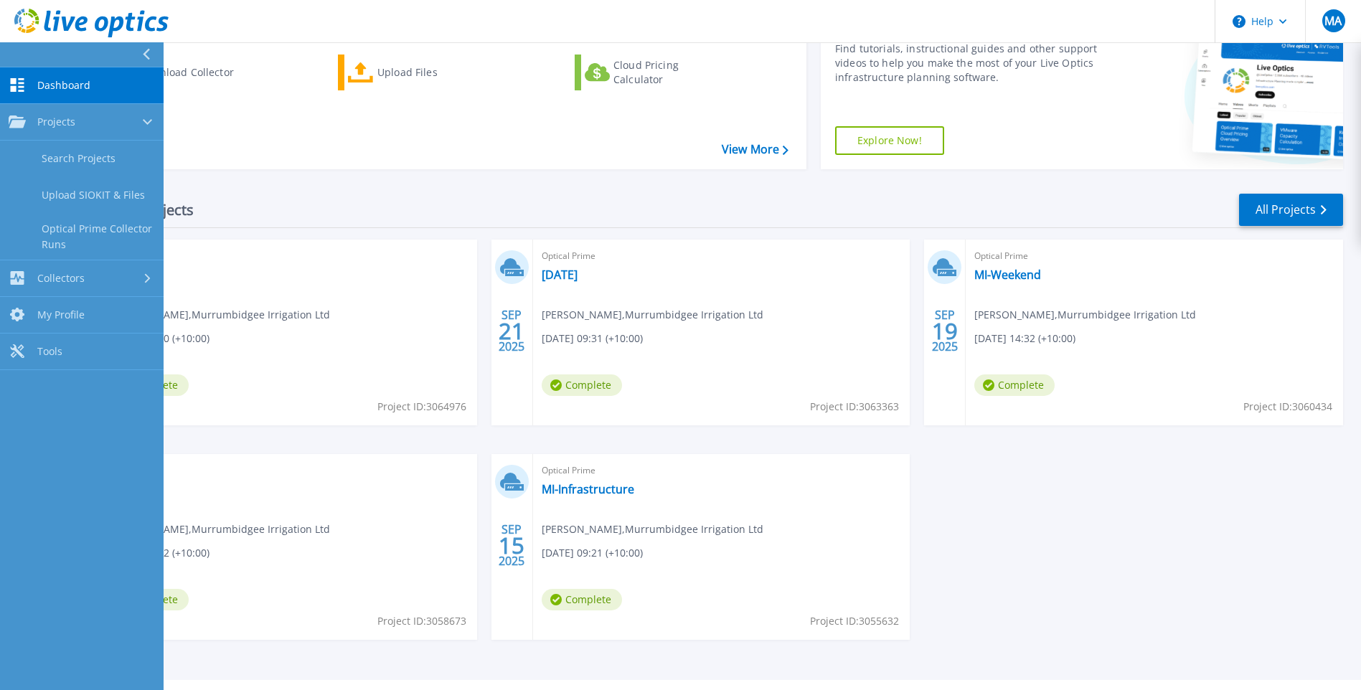
click at [149, 48] on div at bounding box center [152, 54] width 23 height 24
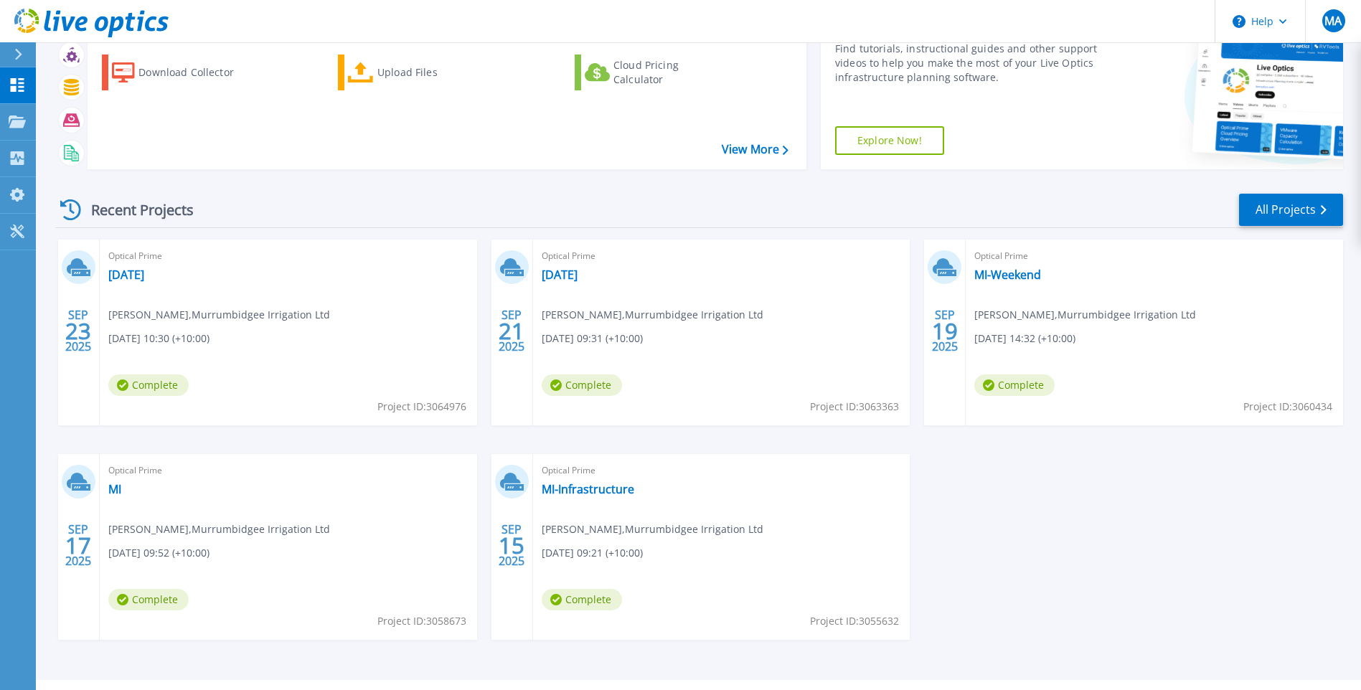
scroll to position [0, 0]
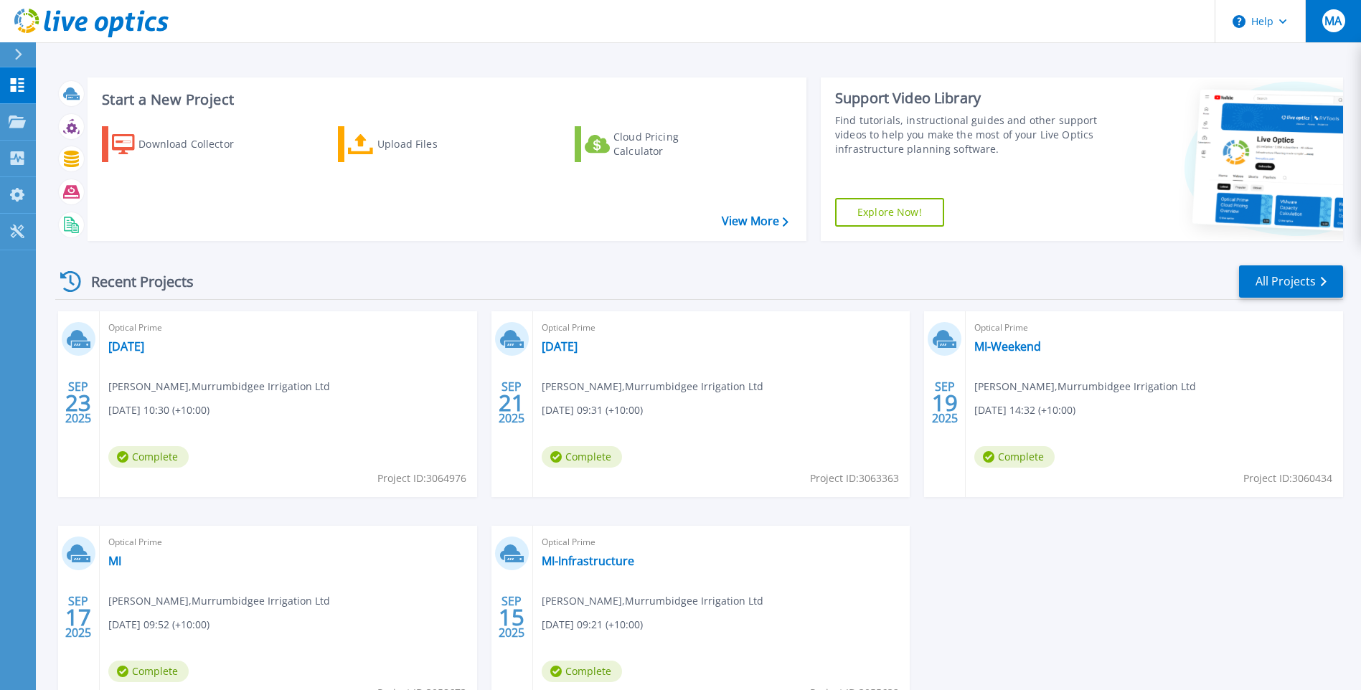
click at [1330, 26] on span "MA" at bounding box center [1332, 20] width 17 height 11
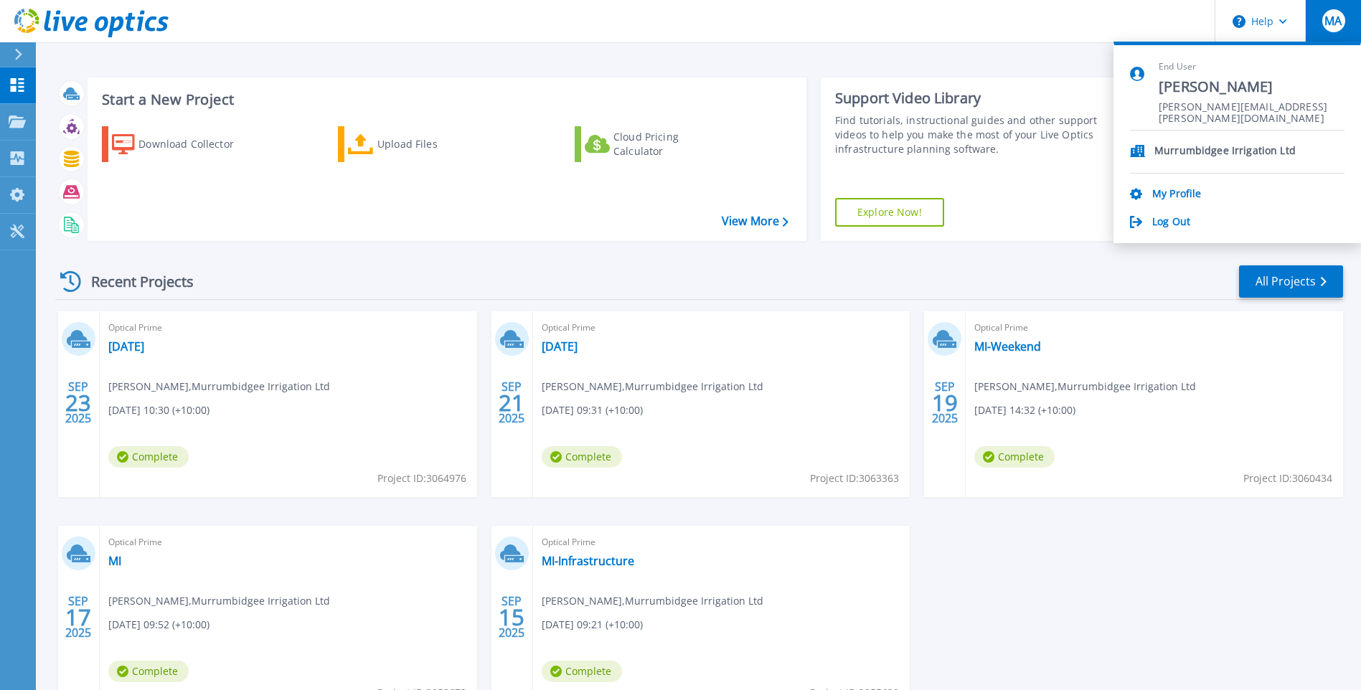
click at [1192, 217] on div "Log Out" at bounding box center [1237, 223] width 215 height 14
click at [1181, 227] on link "Log Out" at bounding box center [1171, 223] width 38 height 14
